Goal: Task Accomplishment & Management: Use online tool/utility

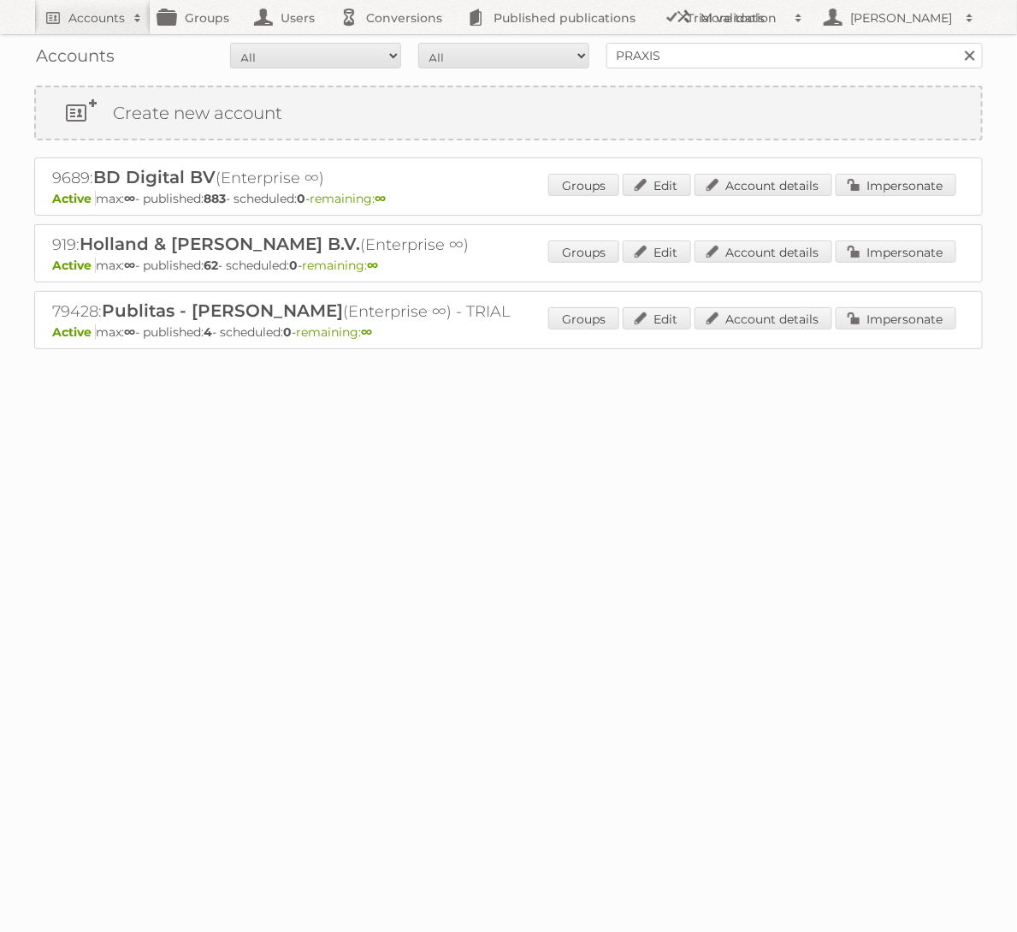
type input "PRAXIS"
click at [956, 43] on input "Search" at bounding box center [969, 56] width 26 height 26
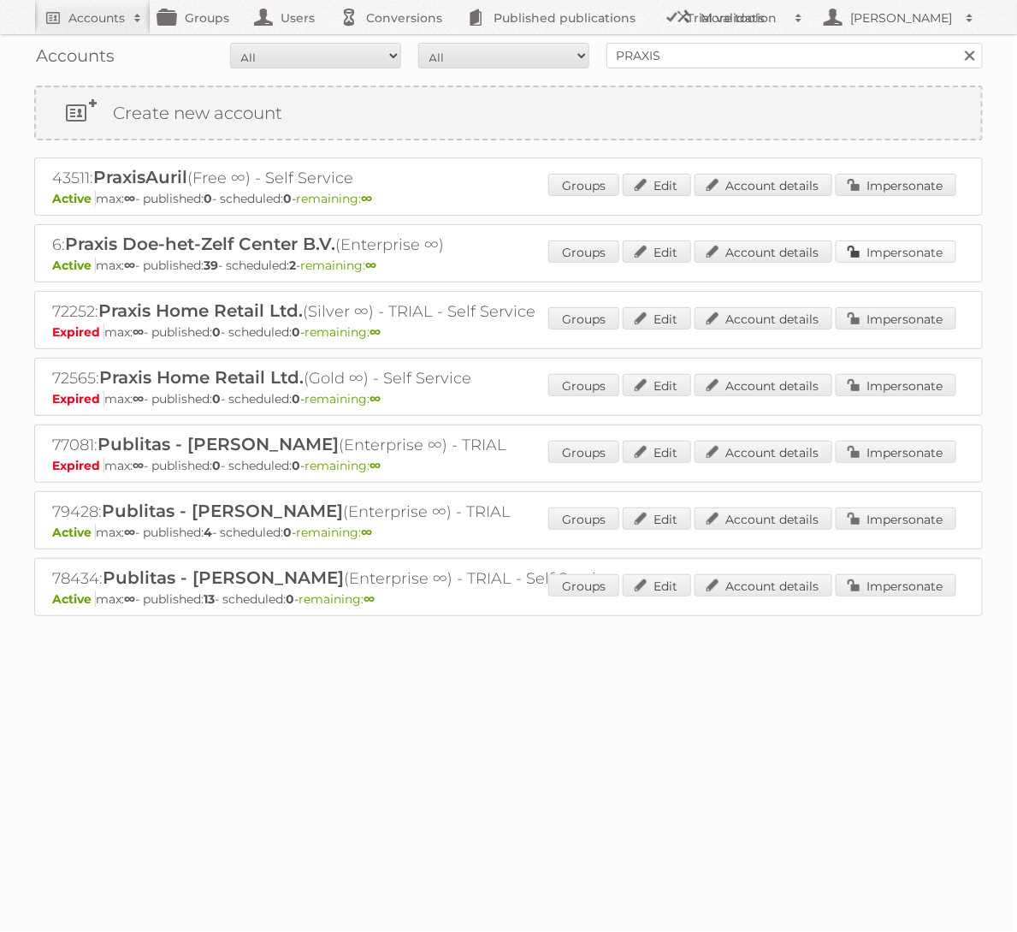
click at [933, 240] on link "Impersonate" at bounding box center [896, 251] width 121 height 22
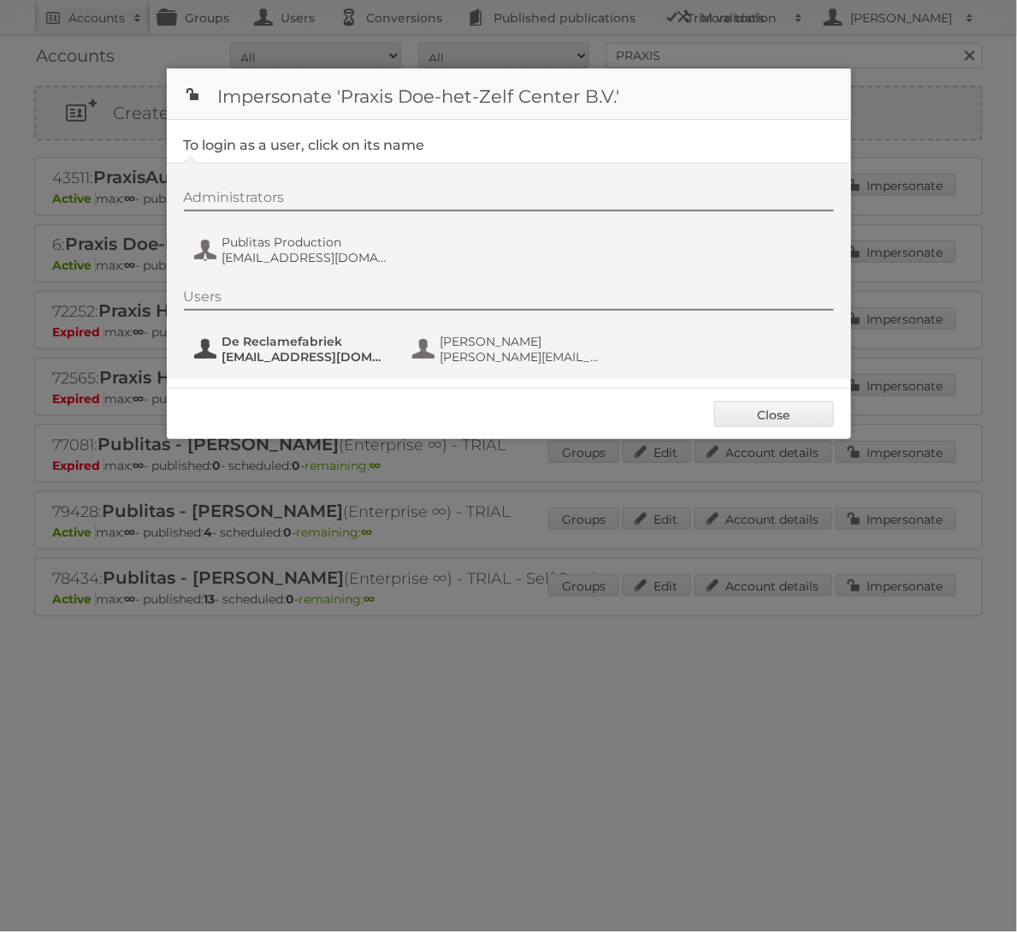
click at [275, 344] on span "De Reclamefabriek" at bounding box center [305, 341] width 166 height 15
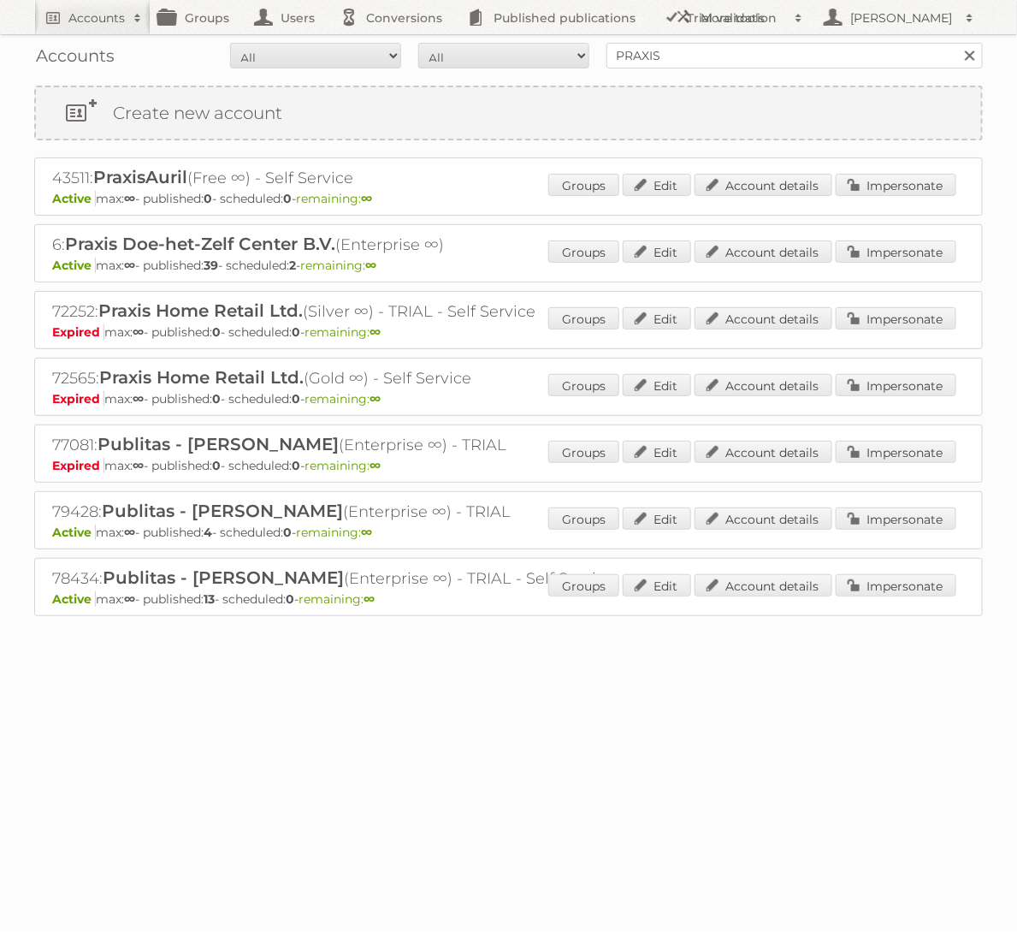
click at [912, 260] on div "Groups Edit Account details Impersonate" at bounding box center [752, 253] width 408 height 26
click at [903, 244] on link "Impersonate" at bounding box center [896, 251] width 121 height 22
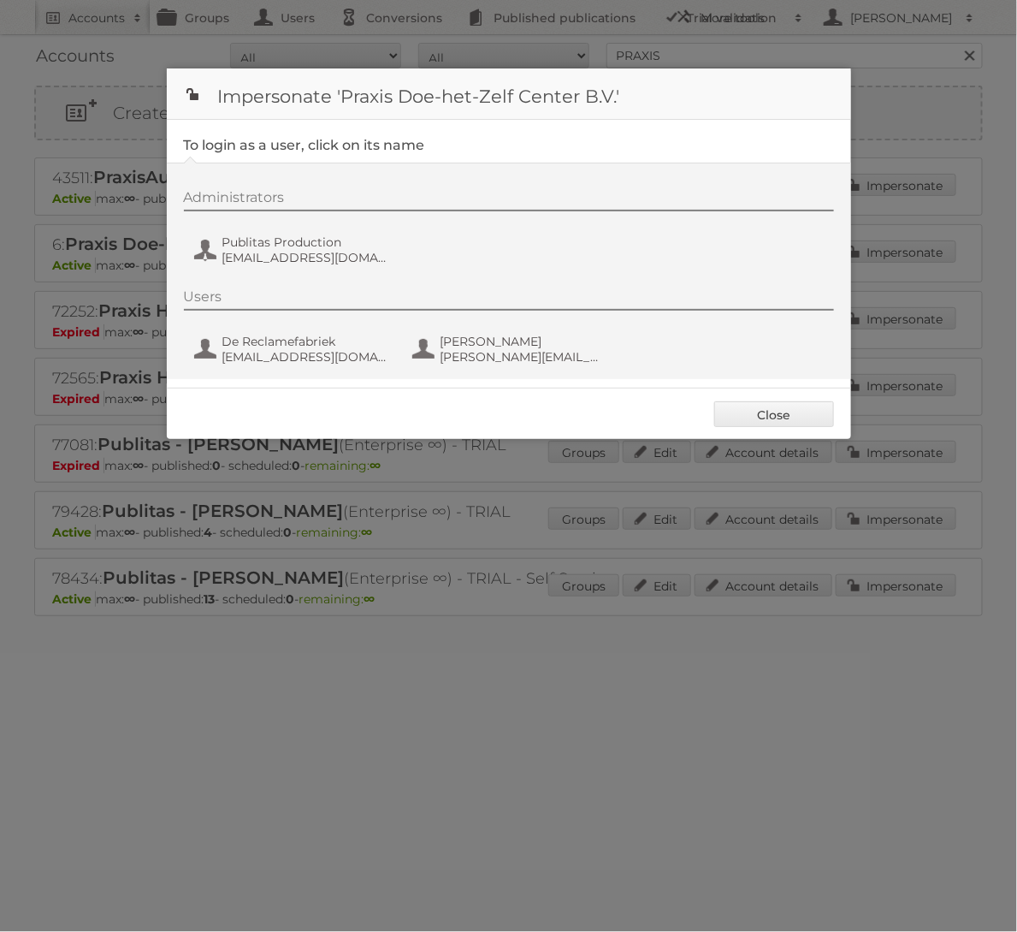
click at [287, 271] on div "Administrators Publitas Production fs+praxis@publitas.com Users De Reclamefabri…" at bounding box center [509, 271] width 684 height 216
click at [287, 250] on span "fs+praxis@publitas.com" at bounding box center [305, 257] width 166 height 15
